Goal: Find specific page/section: Find specific page/section

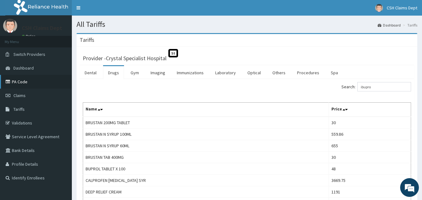
click at [22, 80] on link "PA Code" at bounding box center [36, 82] width 72 height 14
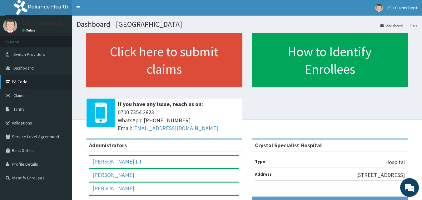
click at [10, 79] on link "PA Code" at bounding box center [36, 82] width 72 height 14
